Goal: Task Accomplishment & Management: Complete application form

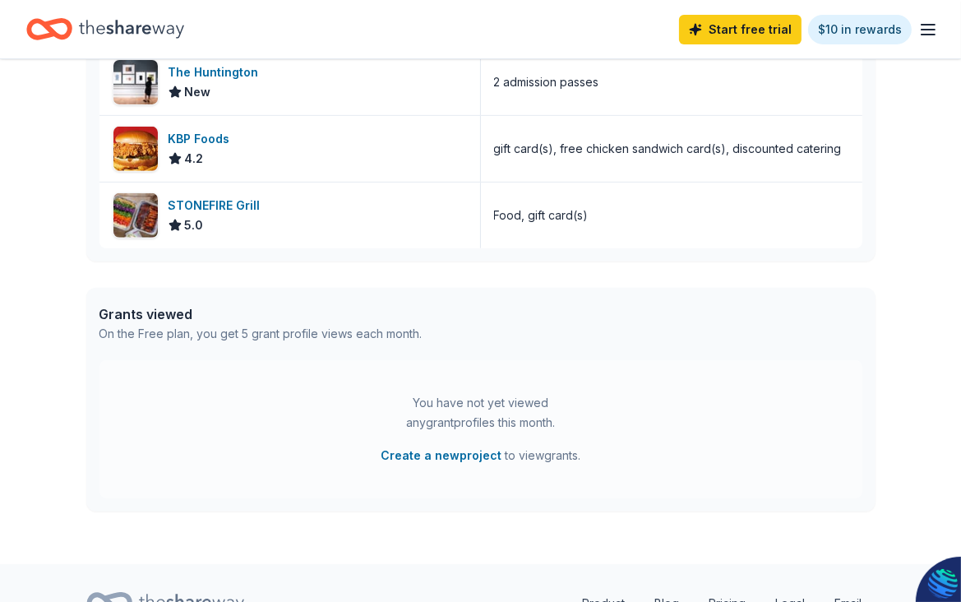
scroll to position [400, 0]
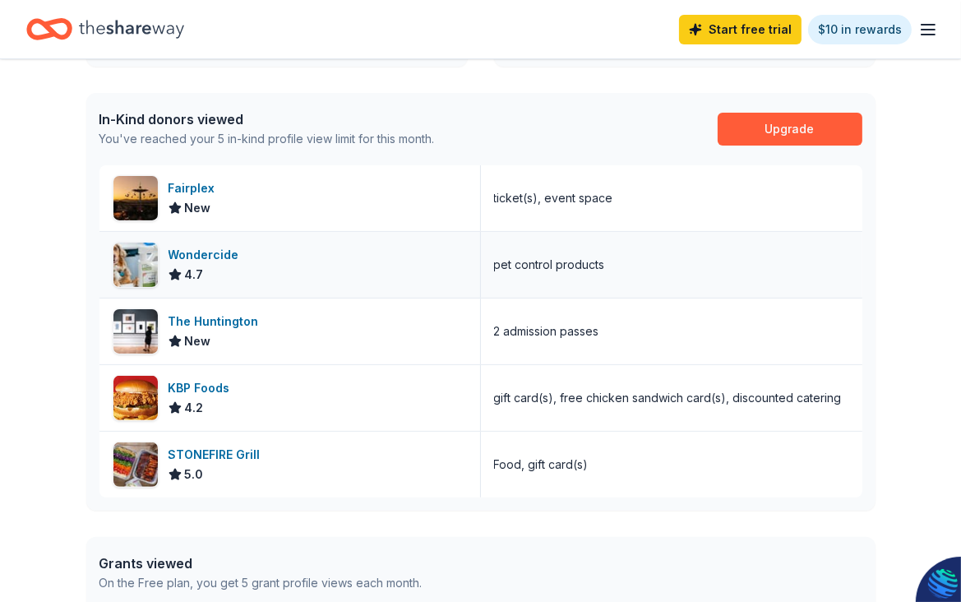
click at [223, 256] on div "Wondercide" at bounding box center [206, 255] width 77 height 20
click at [185, 185] on div "Fairplex" at bounding box center [194, 188] width 53 height 20
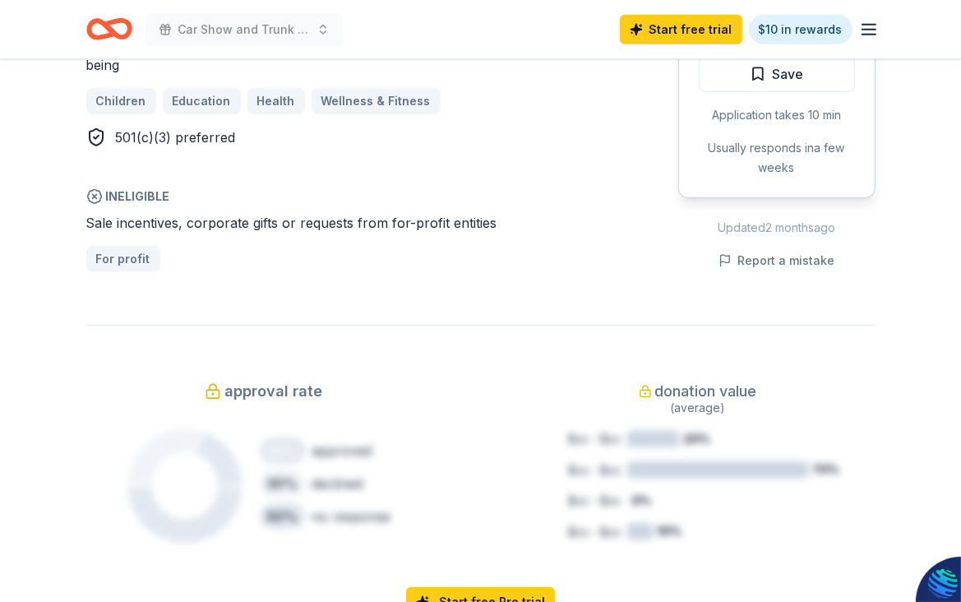
scroll to position [821, 0]
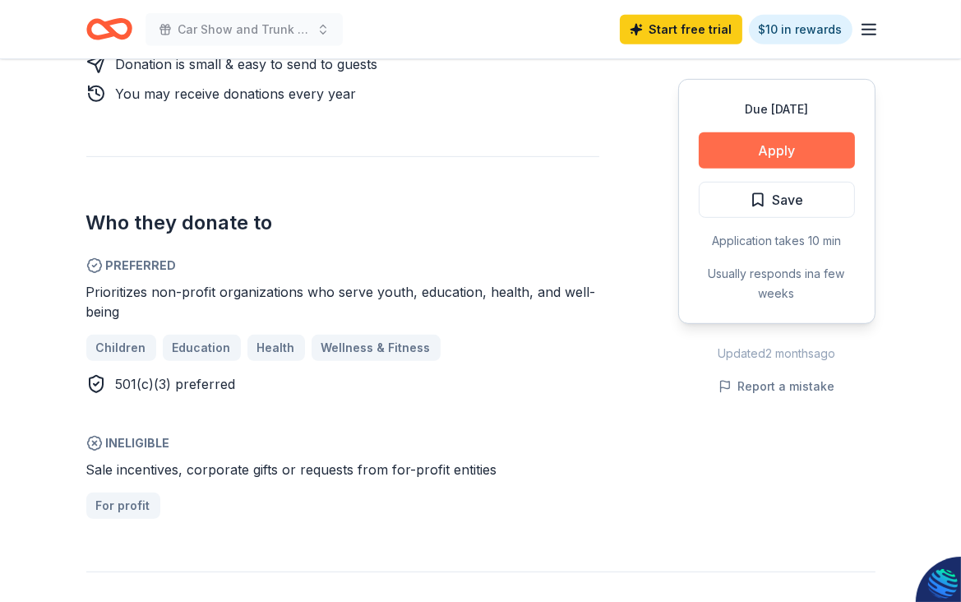
click at [791, 149] on button "Apply" at bounding box center [776, 150] width 156 height 36
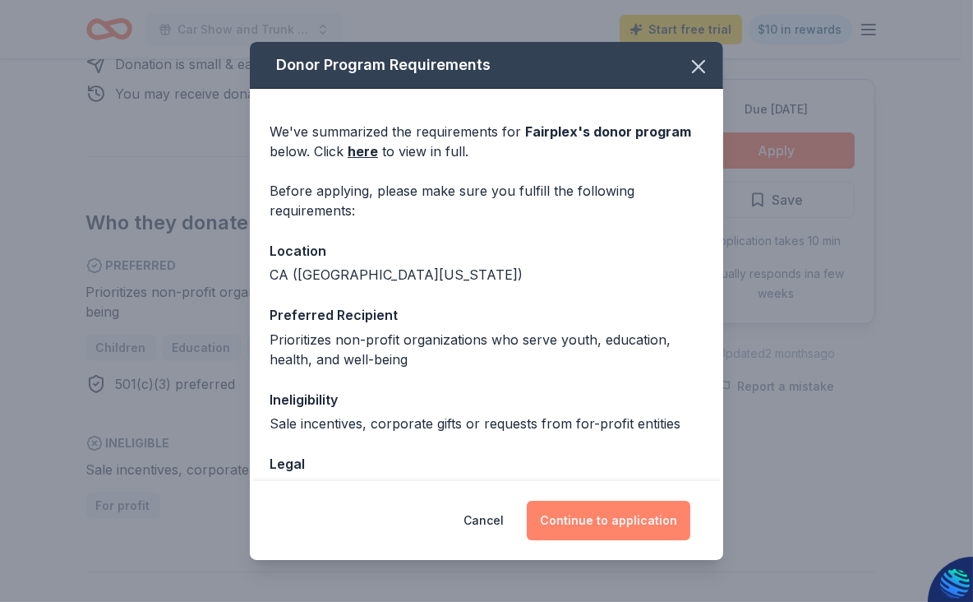
click at [630, 523] on button "Continue to application" at bounding box center [609, 519] width 164 height 39
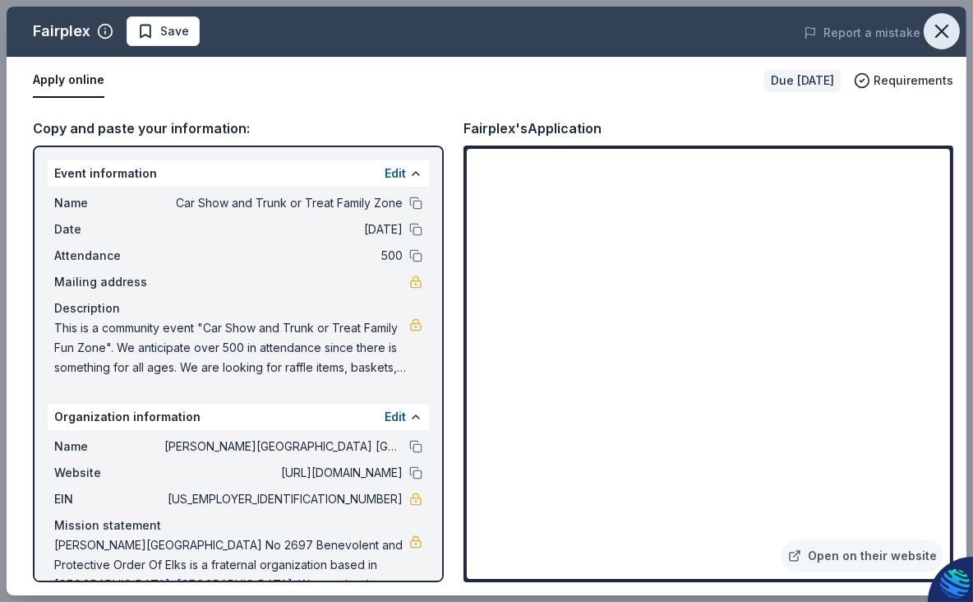
click at [941, 30] on icon "button" at bounding box center [942, 31] width 12 height 12
